Goal: Information Seeking & Learning: Learn about a topic

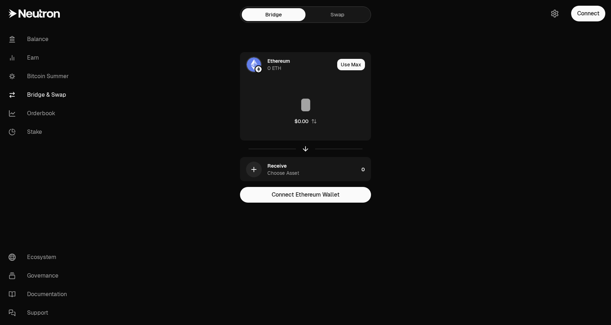
click at [45, 100] on link "Bridge & Swap" at bounding box center [40, 95] width 74 height 19
click at [45, 112] on link "Orderbook" at bounding box center [40, 113] width 74 height 19
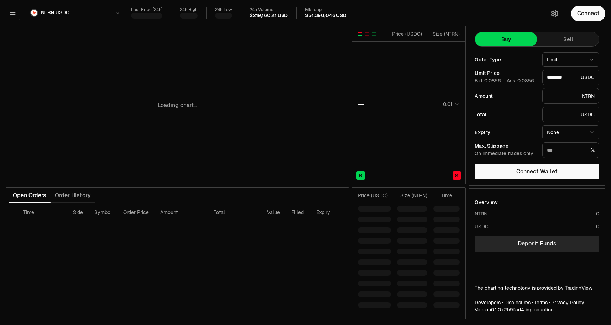
type input "********"
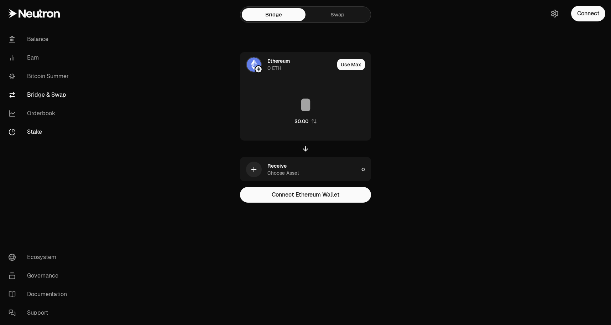
click at [41, 133] on link "Stake" at bounding box center [40, 132] width 74 height 19
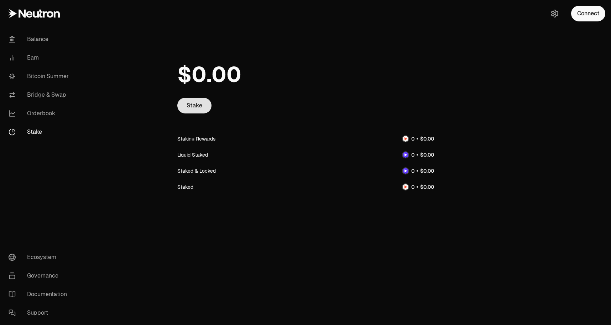
click at [198, 110] on link "Stake" at bounding box center [194, 106] width 34 height 16
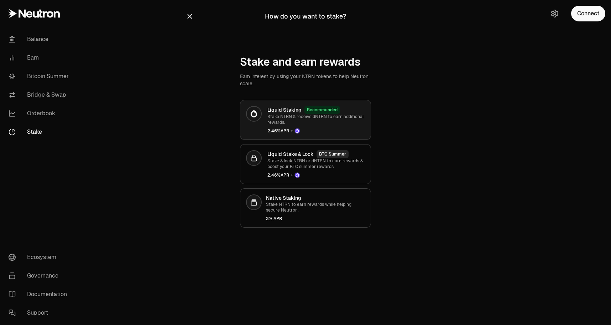
click at [351, 129] on span "2.46% APR +" at bounding box center [317, 131] width 98 height 6
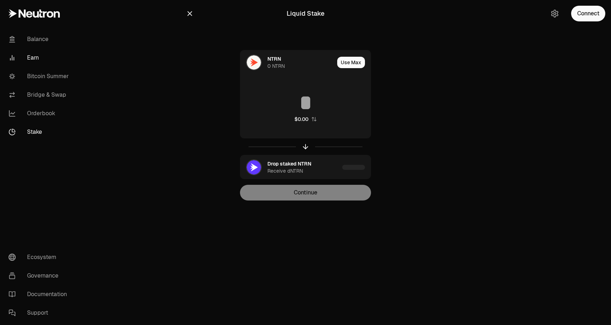
click at [31, 59] on link "Earn" at bounding box center [40, 57] width 74 height 19
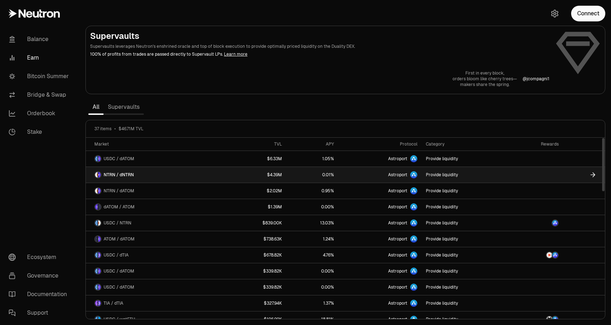
click at [205, 172] on link "NTRN / dNTRN" at bounding box center [156, 175] width 141 height 16
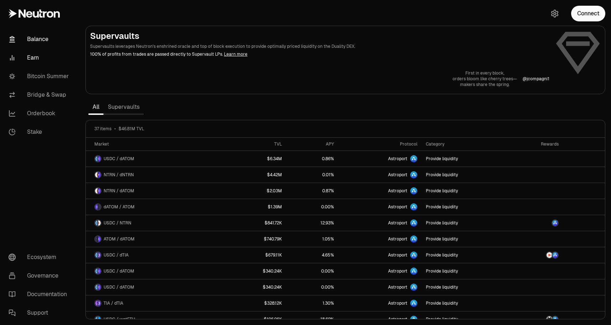
click at [40, 38] on link "Balance" at bounding box center [40, 39] width 74 height 19
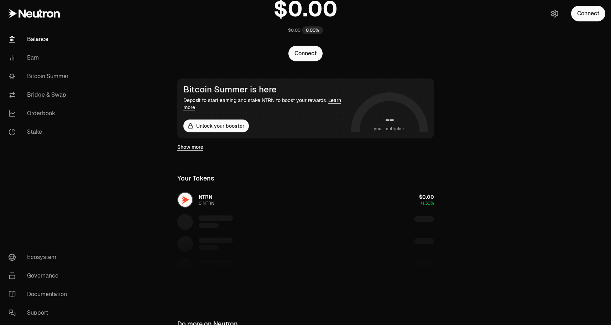
scroll to position [104, 0]
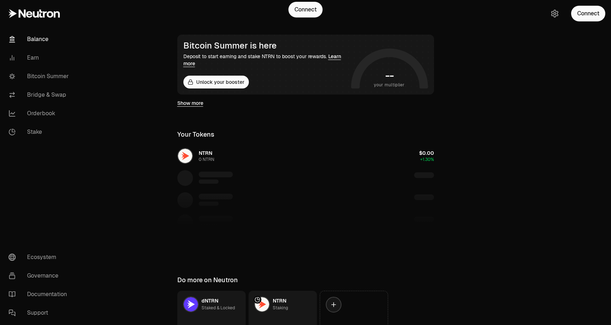
click at [207, 166] on div "NTRN 0 NTRN $0.00 +1.30%" at bounding box center [306, 200] width 274 height 110
click at [206, 155] on div "NTRN 0 NTRN $0.00 +1.30%" at bounding box center [306, 200] width 274 height 110
click at [32, 113] on link "Orderbook" at bounding box center [40, 113] width 74 height 19
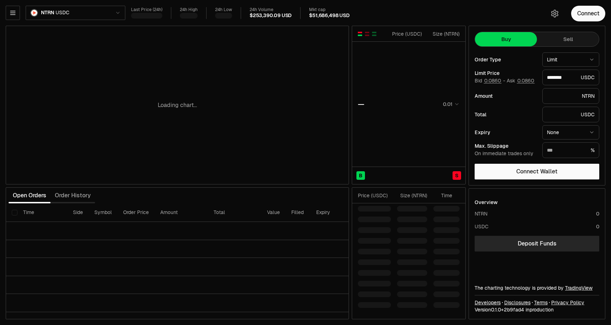
type input "********"
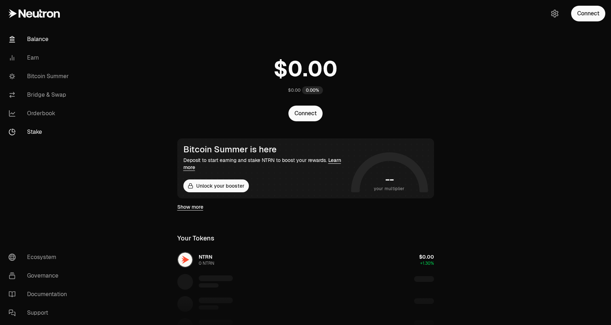
click at [37, 129] on link "Stake" at bounding box center [40, 132] width 74 height 19
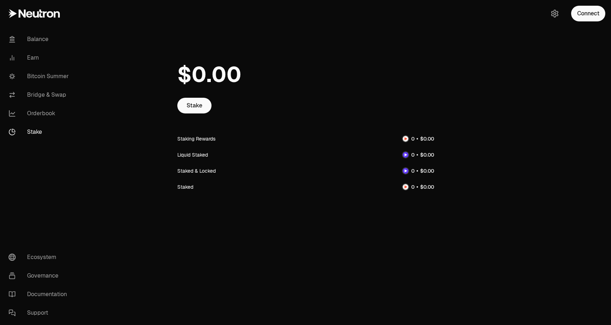
click at [217, 136] on div "Staking Rewards" at bounding box center [305, 138] width 257 height 16
click at [404, 135] on div at bounding box center [405, 138] width 7 height 7
click at [407, 136] on img at bounding box center [406, 139] width 6 height 6
drag, startPoint x: 407, startPoint y: 136, endPoint x: 211, endPoint y: 102, distance: 198.7
click at [404, 137] on img at bounding box center [406, 139] width 6 height 6
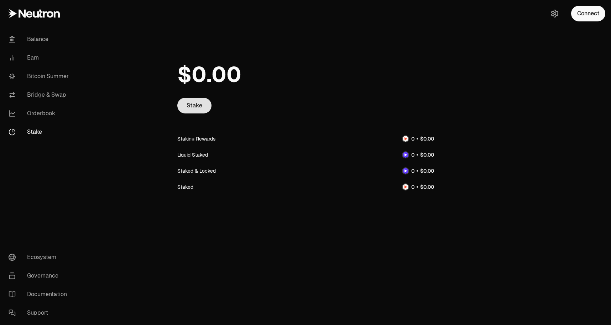
click at [196, 104] on link "Stake" at bounding box center [194, 106] width 34 height 16
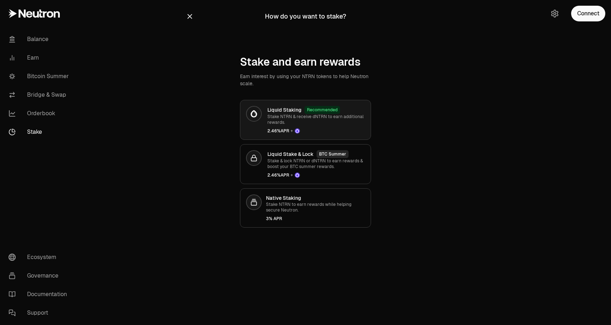
click at [309, 120] on p "Stake NTRN & receive dNTRN to earn additional rewards." at bounding box center [317, 119] width 98 height 11
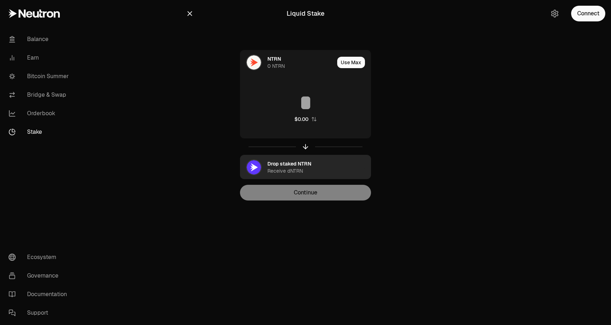
click at [314, 161] on div "Drop staked NTRN Receive dNTRN" at bounding box center [304, 167] width 72 height 14
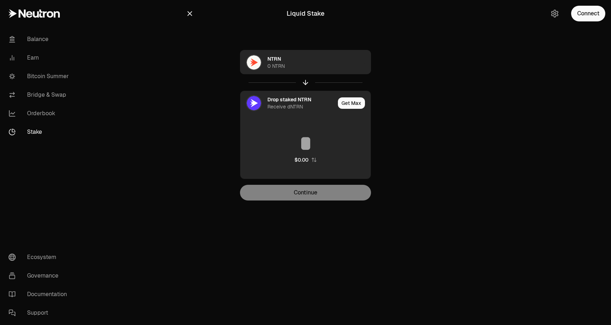
click at [264, 69] on div "NTRN 0 NTRN" at bounding box center [290, 62] width 99 height 24
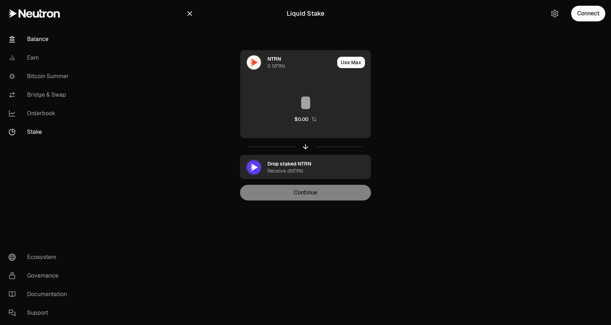
click at [50, 38] on link "Balance" at bounding box center [40, 39] width 74 height 19
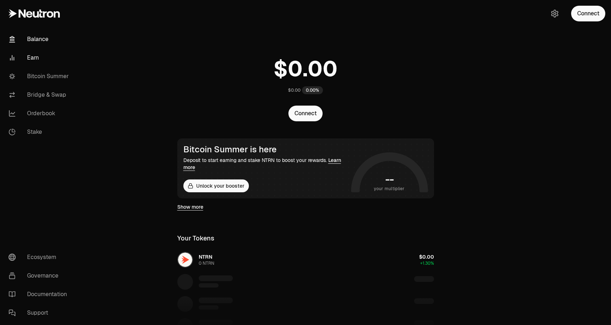
click at [34, 56] on link "Earn" at bounding box center [40, 57] width 74 height 19
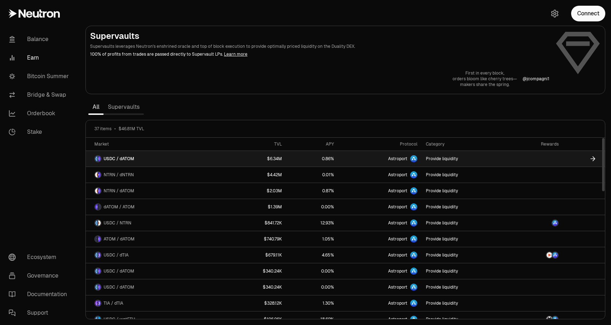
click at [162, 161] on link "USDC / dATOM" at bounding box center [156, 159] width 141 height 16
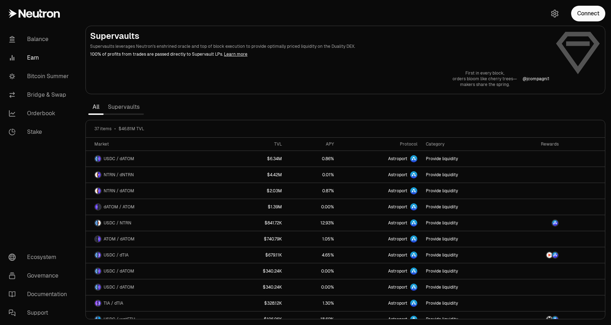
click at [134, 107] on link "Supervaults" at bounding box center [124, 107] width 40 height 14
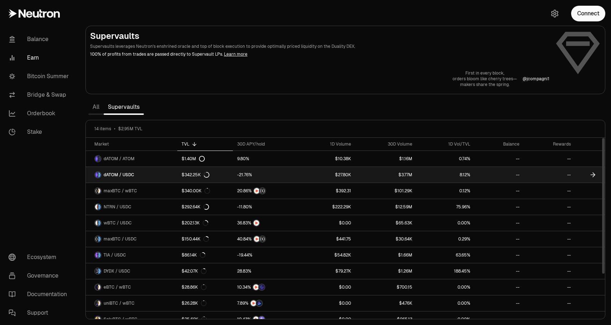
click at [284, 179] on link at bounding box center [266, 175] width 66 height 16
